Goal: Check status: Check status

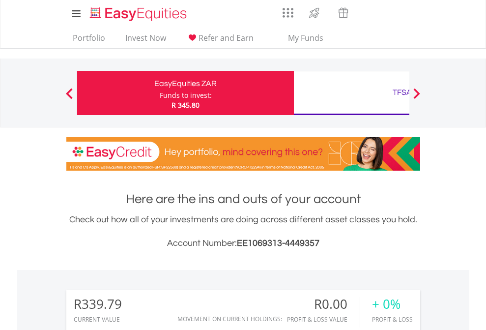
scroll to position [94, 154]
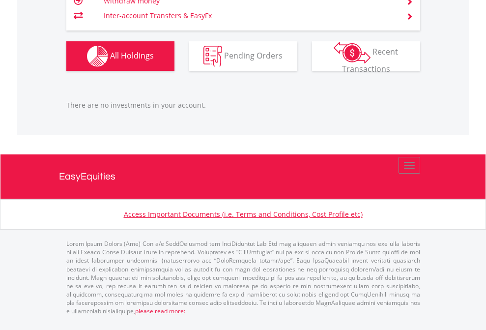
scroll to position [94, 154]
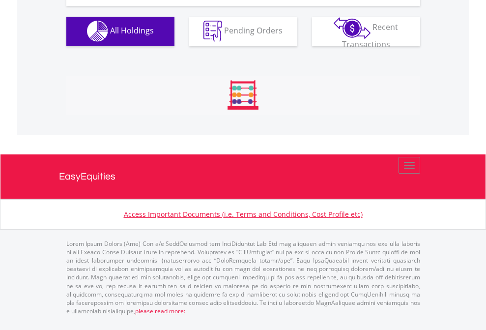
scroll to position [974, 0]
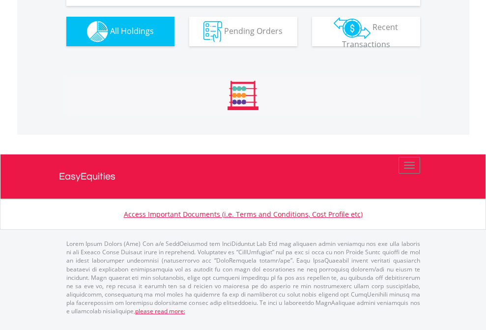
scroll to position [1094, 0]
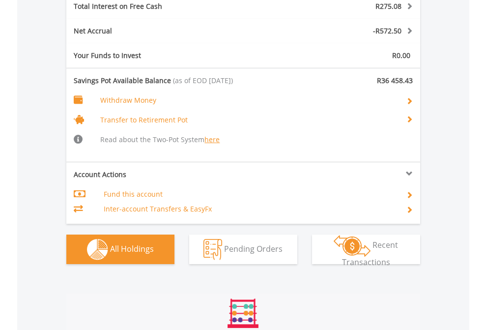
scroll to position [1190, 0]
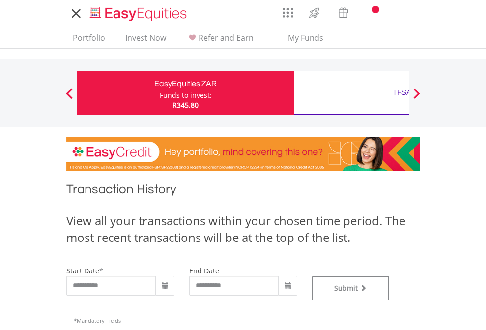
type input "**********"
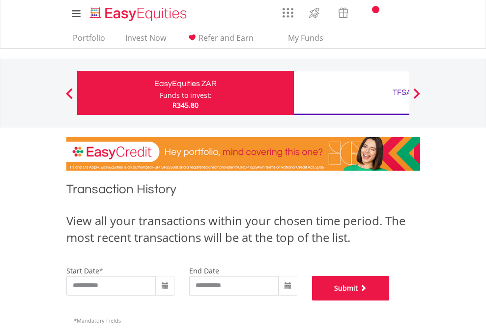
click at [390, 300] on button "Submit" at bounding box center [351, 288] width 78 height 25
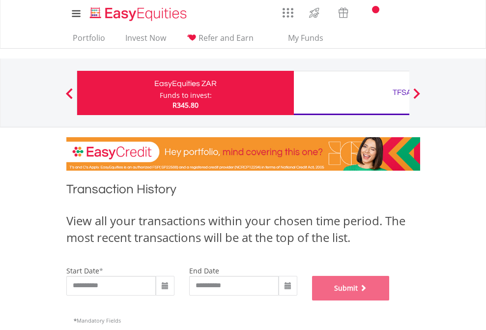
scroll to position [399, 0]
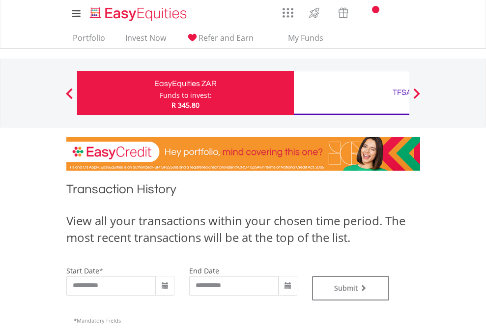
click at [352, 93] on div "TFSA" at bounding box center [402, 93] width 205 height 14
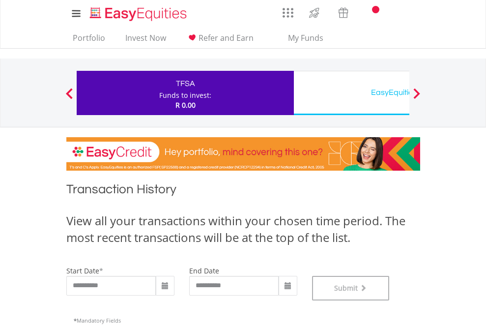
scroll to position [399, 0]
click at [352, 93] on div "EasyEquities USD" at bounding box center [402, 93] width 205 height 14
type input "**********"
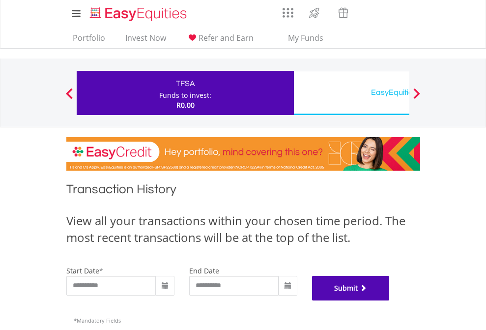
click at [390, 300] on button "Submit" at bounding box center [351, 288] width 78 height 25
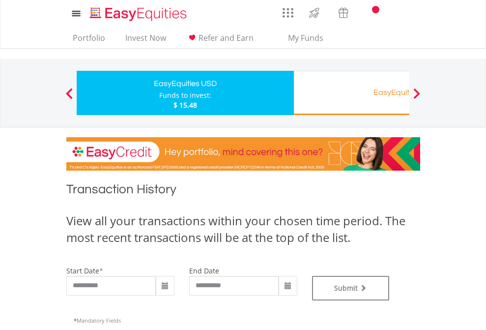
click at [352, 93] on div "EasyEquities RA" at bounding box center [402, 93] width 205 height 14
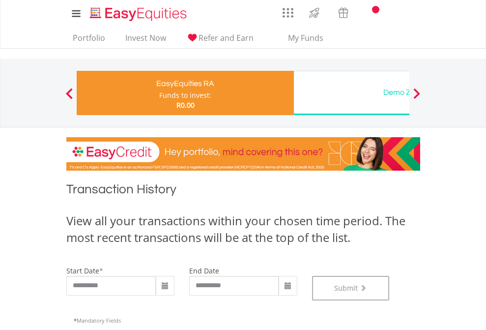
scroll to position [399, 0]
